Goal: Task Accomplishment & Management: Use online tool/utility

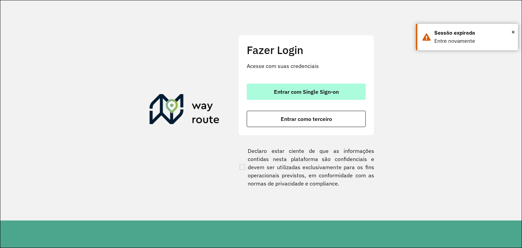
click at [262, 90] on button "Entrar com Single Sign-on" at bounding box center [306, 92] width 119 height 16
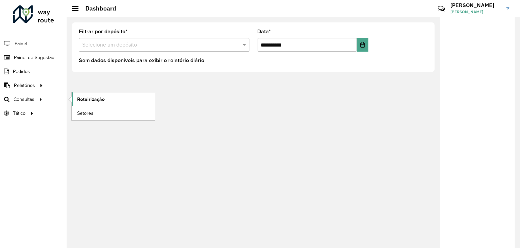
click at [108, 97] on link "Roteirização" at bounding box center [113, 99] width 83 height 14
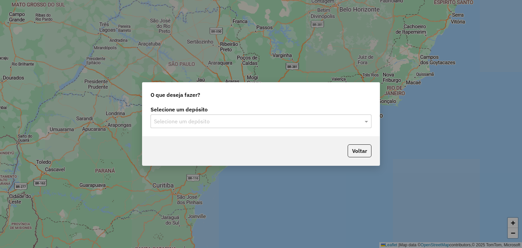
click at [207, 125] on input "text" at bounding box center [254, 122] width 201 height 8
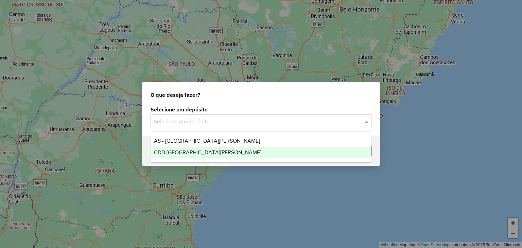
click at [207, 153] on span "CDD Santa Cruz do Sul" at bounding box center [207, 153] width 107 height 6
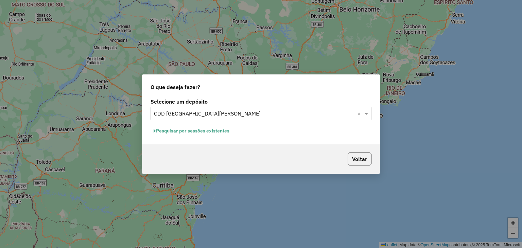
click at [219, 129] on button "Pesquisar por sessões existentes" at bounding box center [192, 131] width 82 height 11
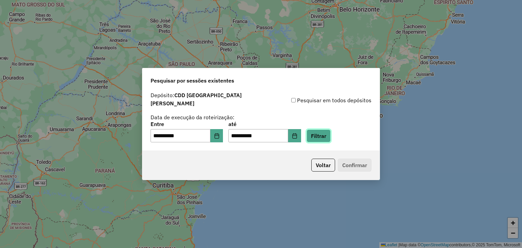
click at [321, 132] on button "Filtrar" at bounding box center [319, 136] width 24 height 13
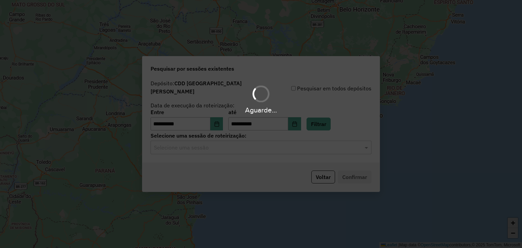
click at [234, 146] on div "Aguarde..." at bounding box center [261, 124] width 522 height 248
click at [224, 150] on div "Selecione uma sessão" at bounding box center [261, 148] width 221 height 14
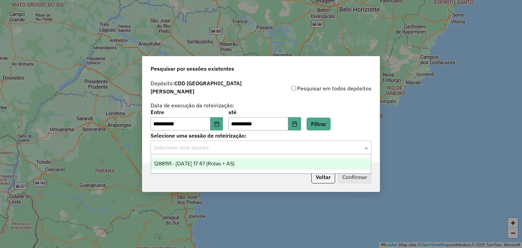
click at [220, 162] on span "1288191 - 04/10/2025 17:47 (Rotas + AS)" at bounding box center [194, 164] width 81 height 6
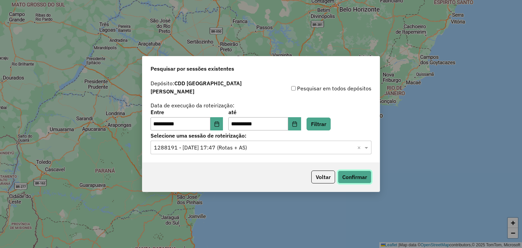
click at [352, 176] on button "Confirmar" at bounding box center [355, 177] width 34 height 13
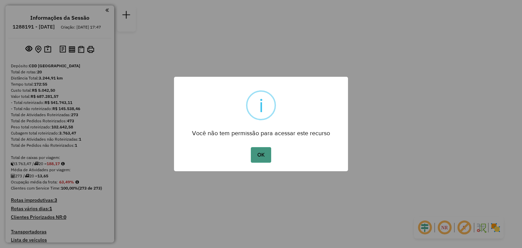
click at [256, 157] on button "OK" at bounding box center [261, 155] width 20 height 16
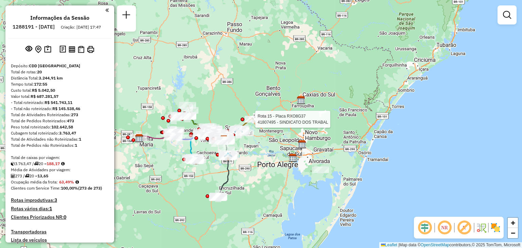
select select "**********"
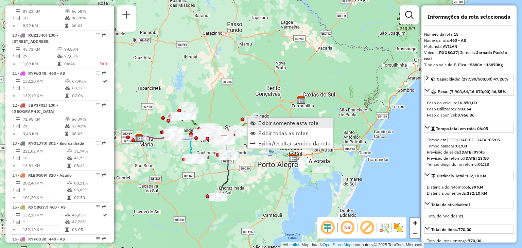
scroll to position [786, 0]
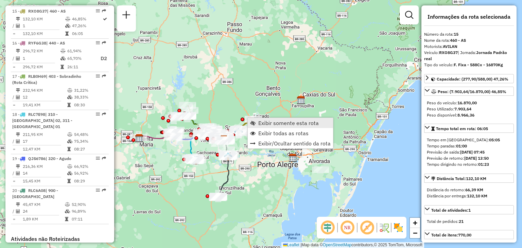
click at [263, 120] on span "Exibir somente esta rota" at bounding box center [288, 122] width 61 height 5
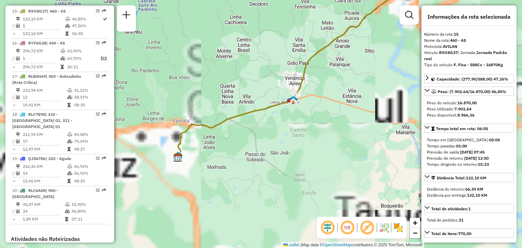
drag, startPoint x: 265, startPoint y: 112, endPoint x: 274, endPoint y: 100, distance: 15.1
click at [274, 100] on div "Janela de atendimento Grade de atendimento Capacidade Transportadoras Veículos …" at bounding box center [261, 124] width 522 height 248
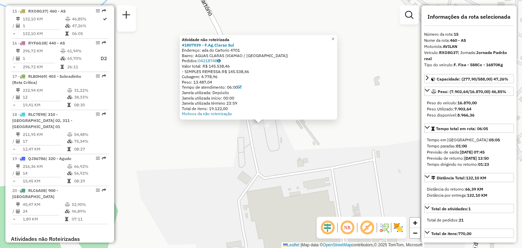
click at [230, 158] on div "Atividade não roteirizada 41807939 - F.Ag.Claras Sul Endereço: ada do Cartorio …" at bounding box center [261, 124] width 522 height 248
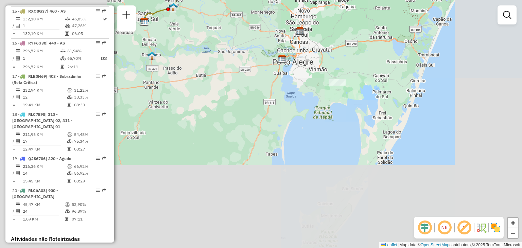
drag, startPoint x: 205, startPoint y: 110, endPoint x: 337, endPoint y: 104, distance: 132.1
click at [350, 100] on div "Janela de atendimento Grade de atendimento Capacidade Transportadoras Veículos …" at bounding box center [261, 124] width 522 height 248
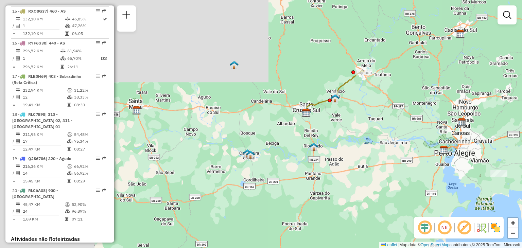
drag, startPoint x: 350, startPoint y: 171, endPoint x: 367, endPoint y: 168, distance: 17.4
click at [369, 176] on div "Janela de atendimento Grade de atendimento Capacidade Transportadoras Veículos …" at bounding box center [261, 124] width 522 height 248
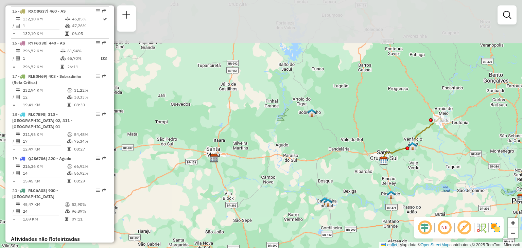
drag, startPoint x: 291, startPoint y: 119, endPoint x: 357, endPoint y: 146, distance: 71.1
click at [380, 157] on div "Janela de atendimento Grade de atendimento Capacidade Transportadoras Veículos …" at bounding box center [261, 124] width 522 height 248
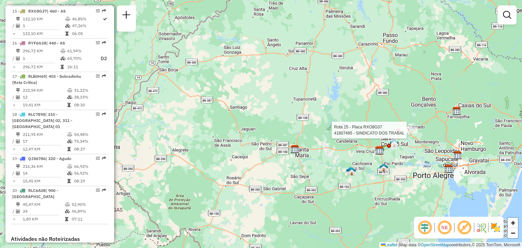
select select "**********"
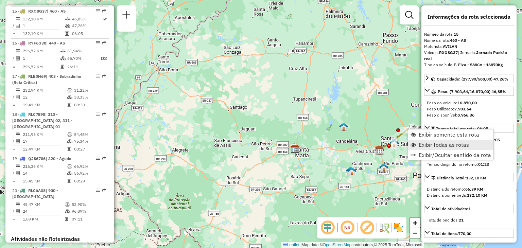
click at [449, 146] on span "Exibir todas as rotas" at bounding box center [444, 144] width 50 height 5
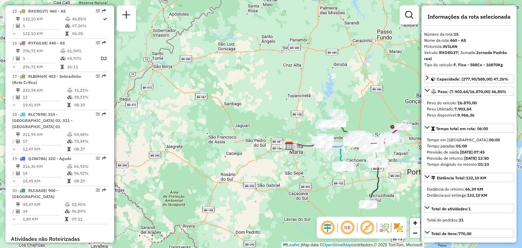
drag, startPoint x: 333, startPoint y: 173, endPoint x: 297, endPoint y: 154, distance: 40.5
click at [297, 154] on div "Janela de atendimento Grade de atendimento Capacidade Transportadoras Veículos …" at bounding box center [261, 124] width 522 height 248
